Goal: Task Accomplishment & Management: Use online tool/utility

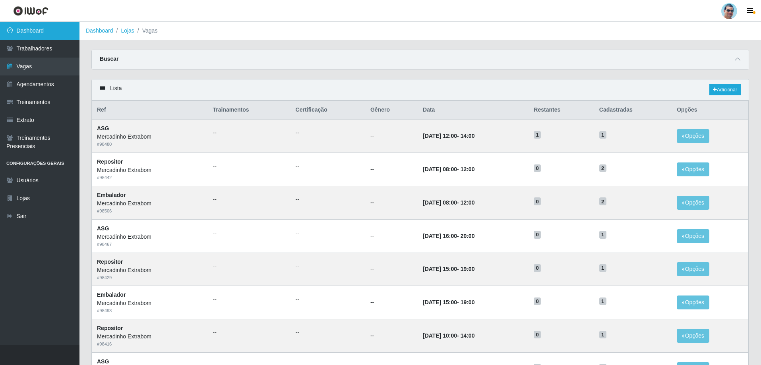
click at [40, 30] on link "Dashboard" at bounding box center [39, 31] width 79 height 18
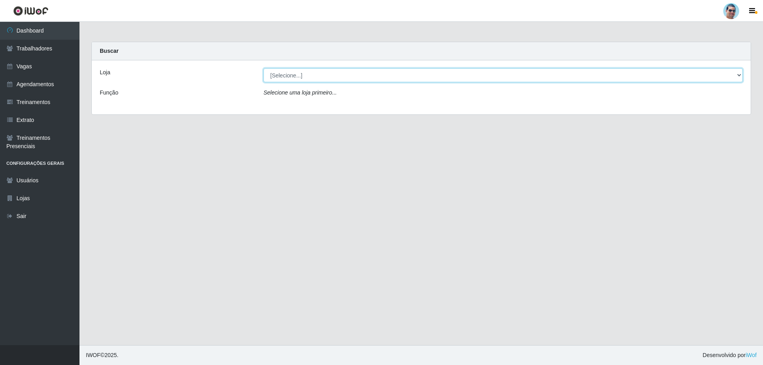
click at [298, 74] on select "[Selecione...] Mercadinho Extrabom" at bounding box center [502, 75] width 479 height 14
select select "175"
click at [263, 68] on select "[Selecione...] Mercadinho Extrabom" at bounding box center [502, 75] width 479 height 14
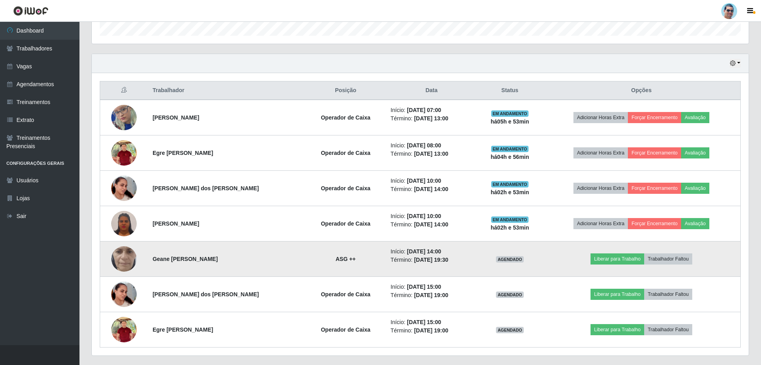
scroll to position [269, 0]
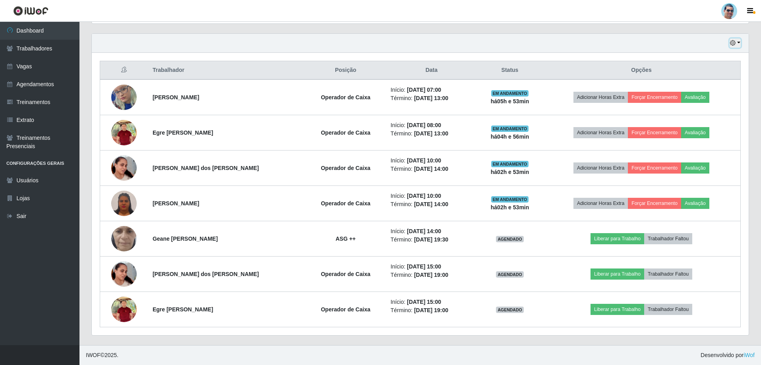
click at [737, 43] on button "button" at bounding box center [734, 43] width 11 height 9
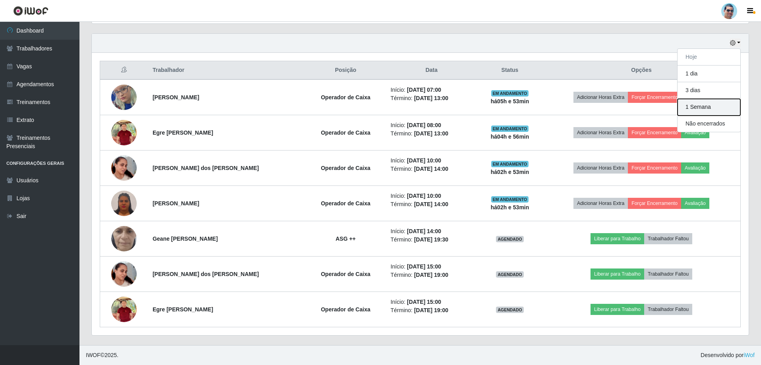
click at [689, 105] on button "1 Semana" at bounding box center [708, 107] width 63 height 17
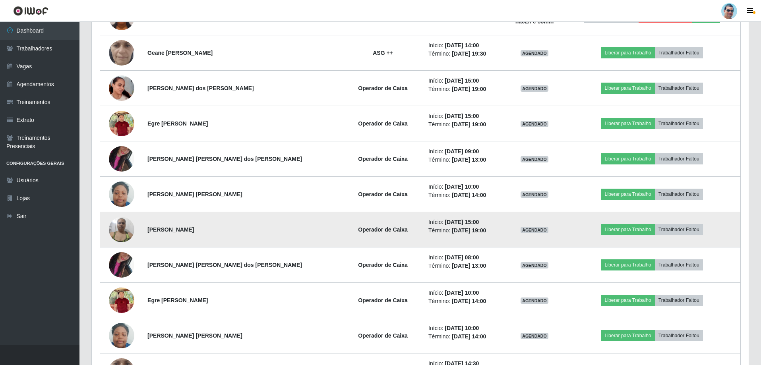
scroll to position [467, 0]
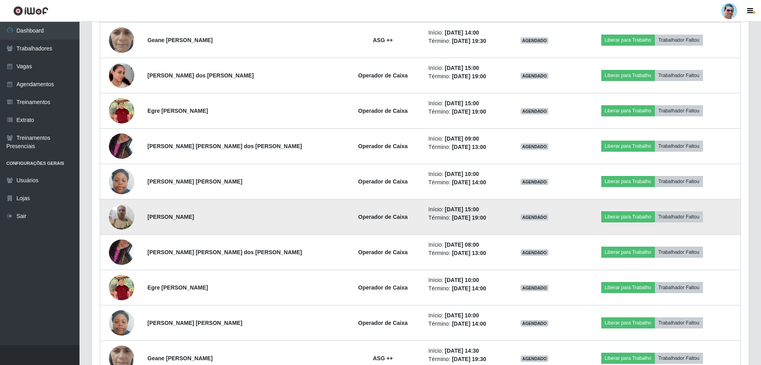
click at [116, 215] on img at bounding box center [121, 217] width 25 height 34
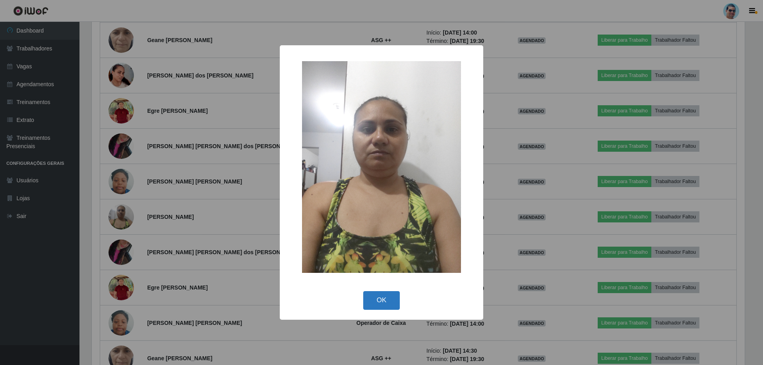
click at [388, 298] on button "OK" at bounding box center [381, 300] width 37 height 19
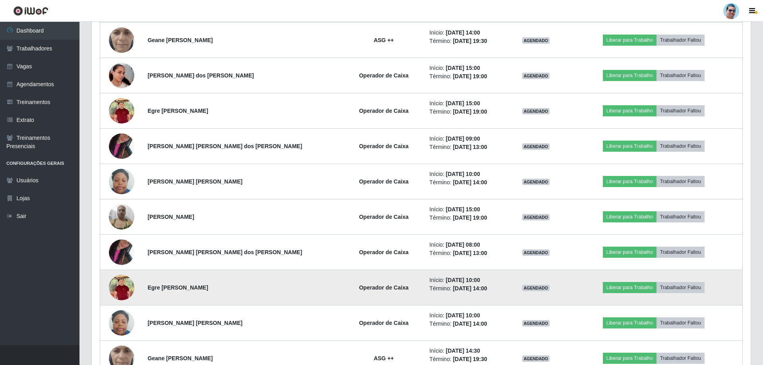
scroll to position [165, 657]
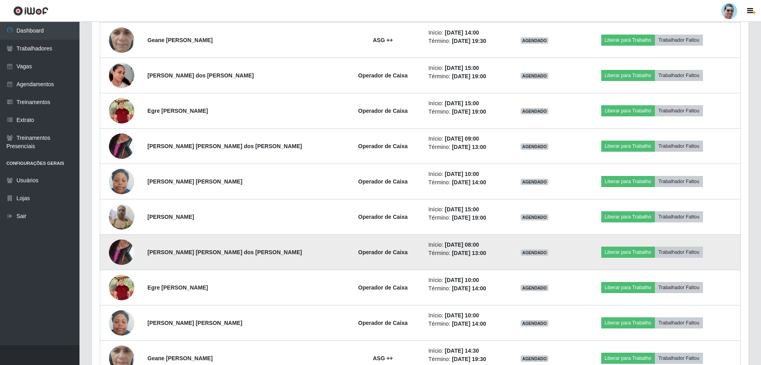
click at [128, 256] on img at bounding box center [121, 252] width 25 height 45
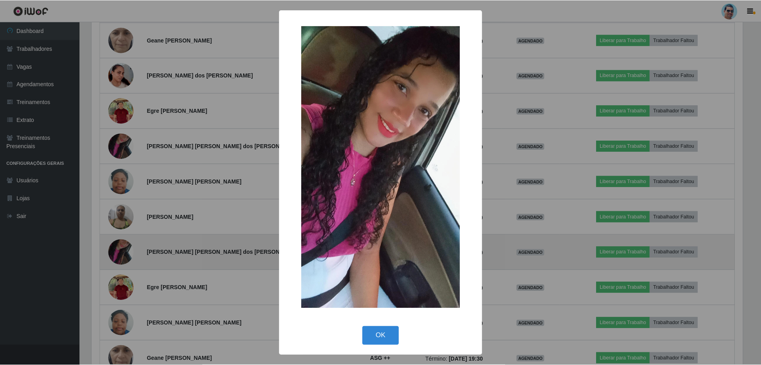
scroll to position [165, 653]
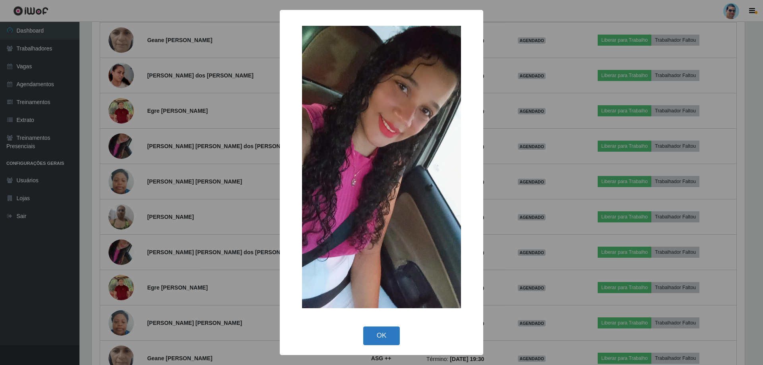
click at [378, 329] on button "OK" at bounding box center [381, 336] width 37 height 19
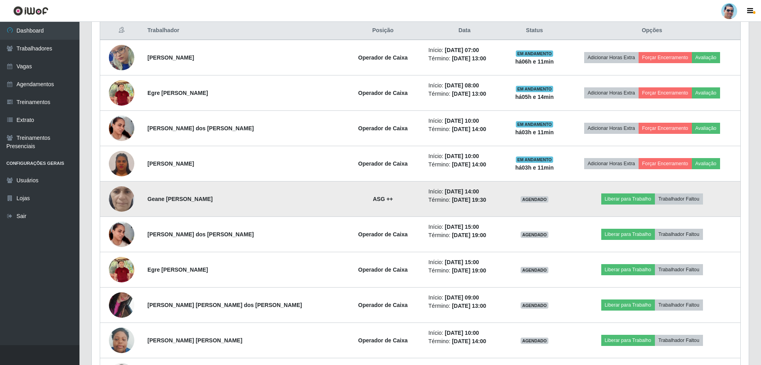
scroll to position [309, 0]
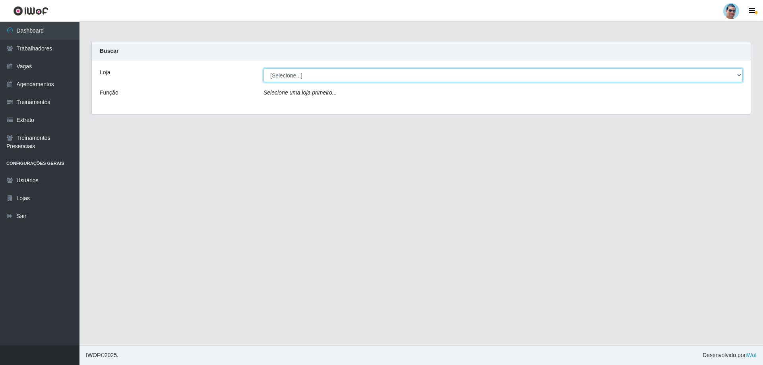
click at [297, 72] on select "[Selecione...] Mercadinho Extrabom" at bounding box center [502, 75] width 479 height 14
select select "175"
click at [263, 68] on select "[Selecione...] Mercadinho Extrabom" at bounding box center [502, 75] width 479 height 14
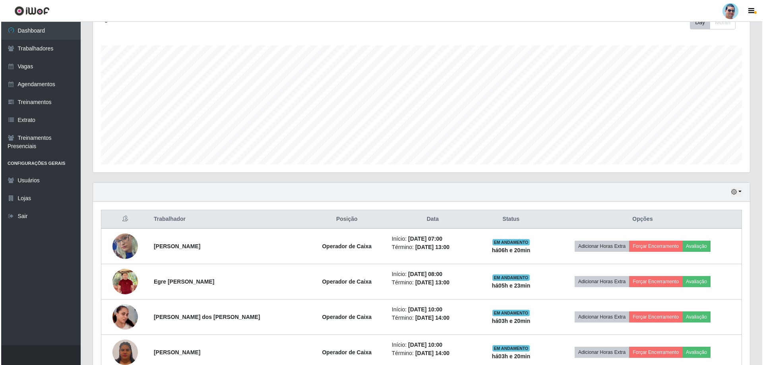
scroll to position [159, 0]
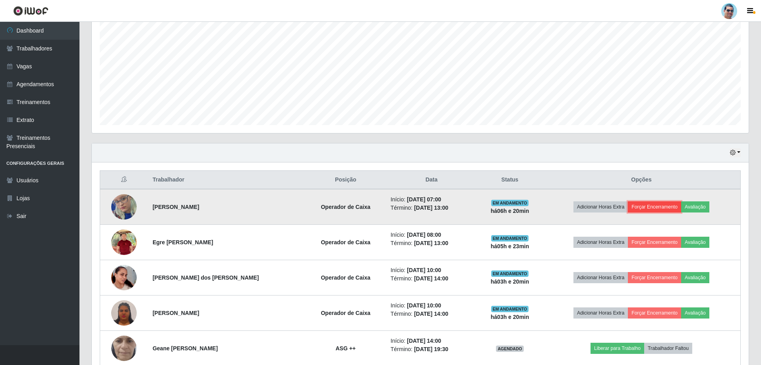
click at [653, 208] on button "Forçar Encerramento" at bounding box center [654, 206] width 53 height 11
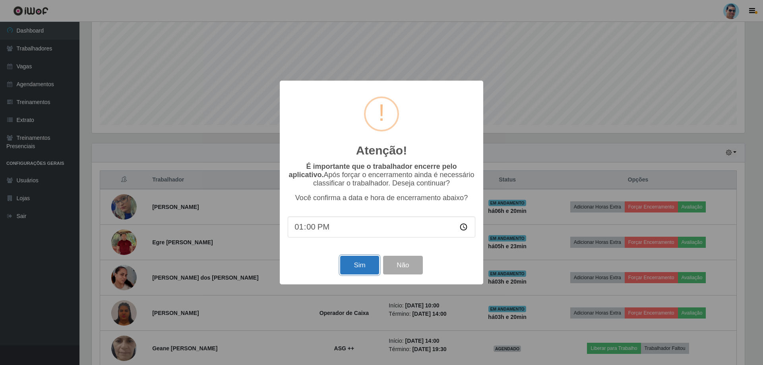
click at [354, 269] on button "Sim" at bounding box center [359, 265] width 39 height 19
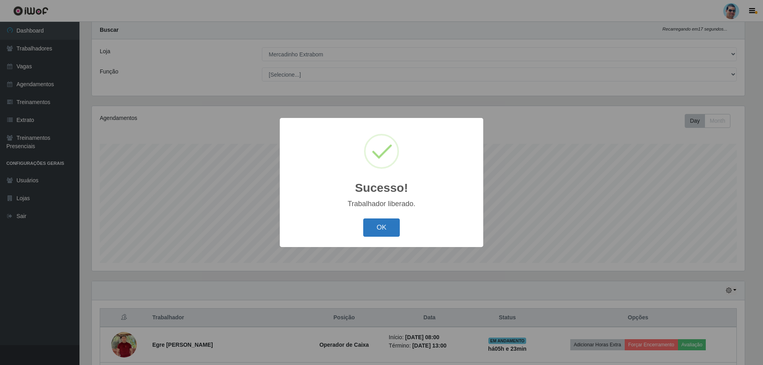
click at [384, 227] on button "OK" at bounding box center [381, 227] width 37 height 19
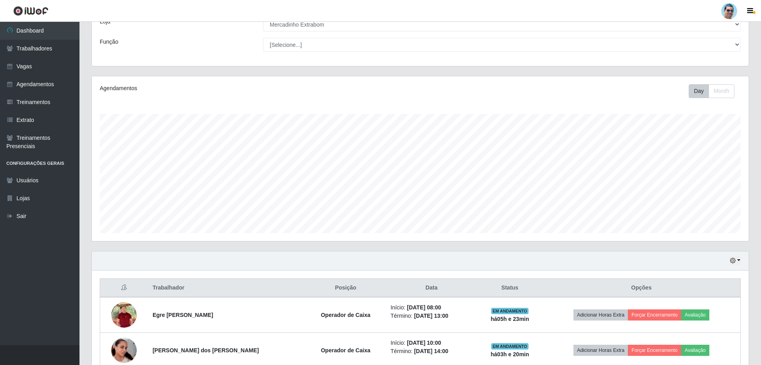
scroll to position [140, 0]
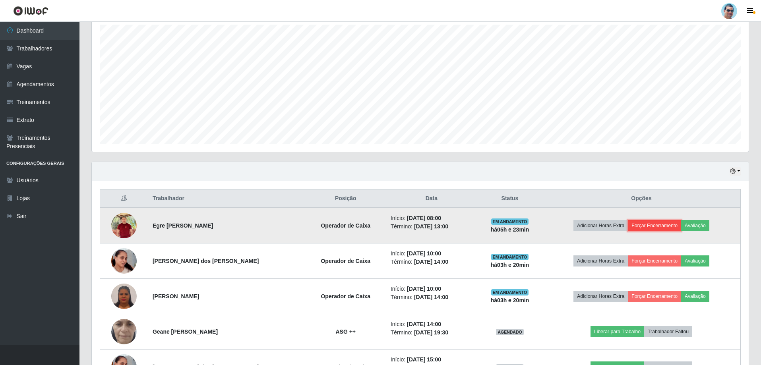
click at [658, 226] on button "Forçar Encerramento" at bounding box center [654, 225] width 53 height 11
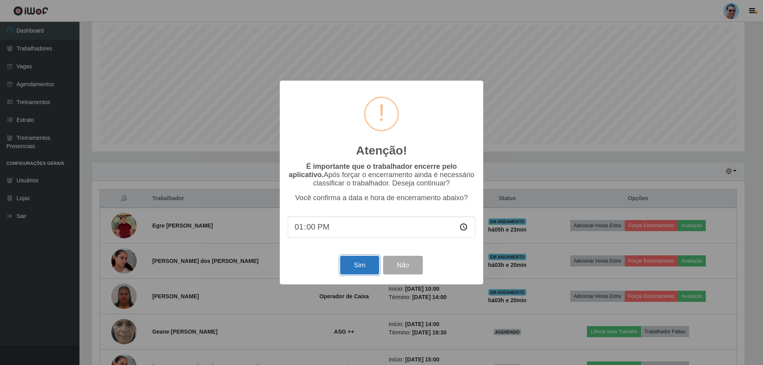
click at [374, 267] on button "Sim" at bounding box center [359, 265] width 39 height 19
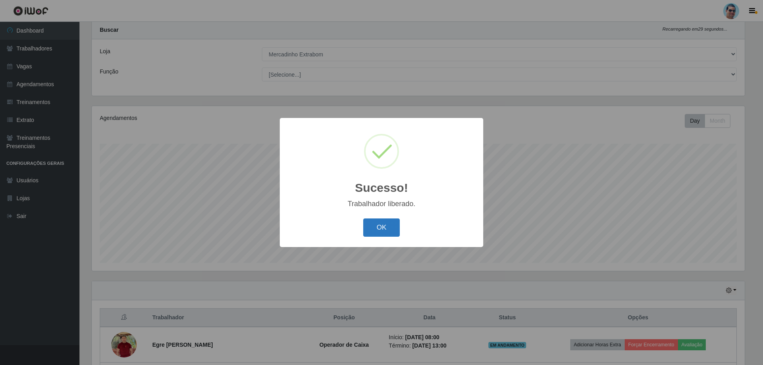
click at [375, 233] on button "OK" at bounding box center [381, 227] width 37 height 19
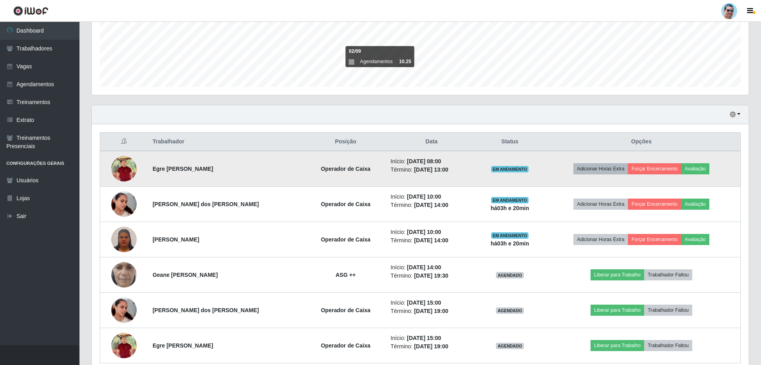
scroll to position [154, 0]
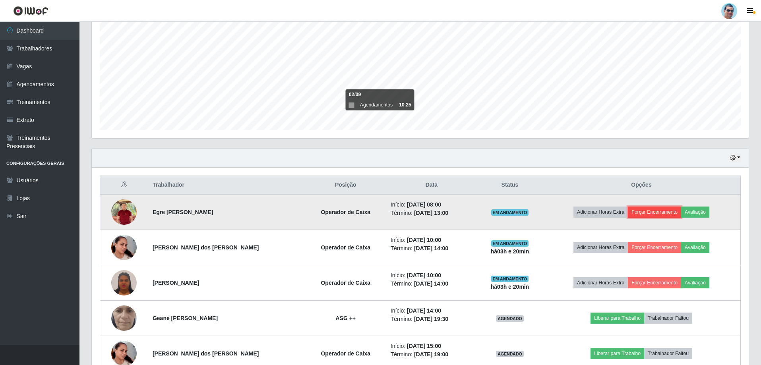
click at [663, 211] on button "Forçar Encerramento" at bounding box center [654, 212] width 53 height 11
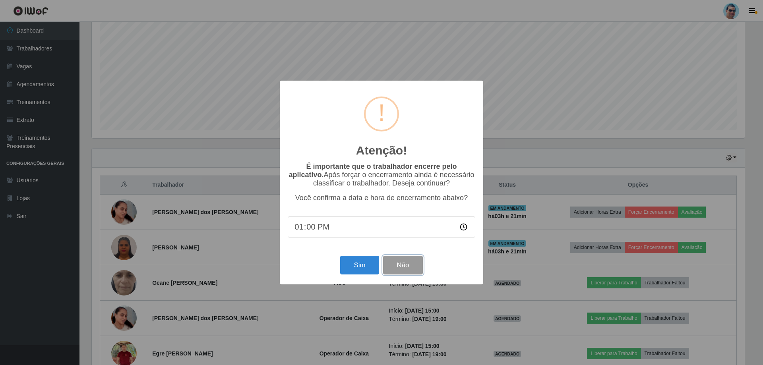
click at [398, 267] on button "Não" at bounding box center [402, 265] width 39 height 19
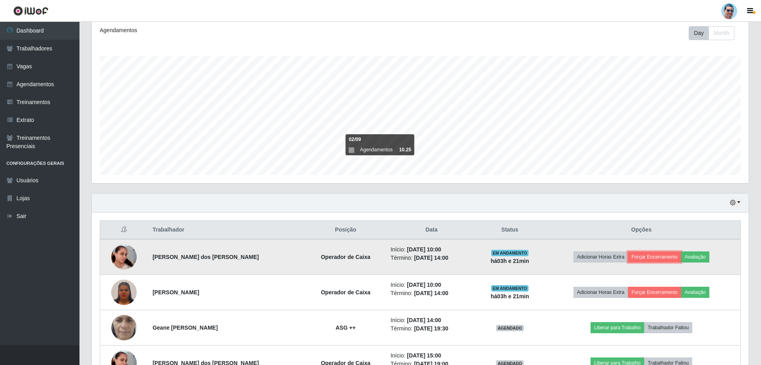
scroll to position [154, 0]
